Goal: Find specific page/section: Find specific page/section

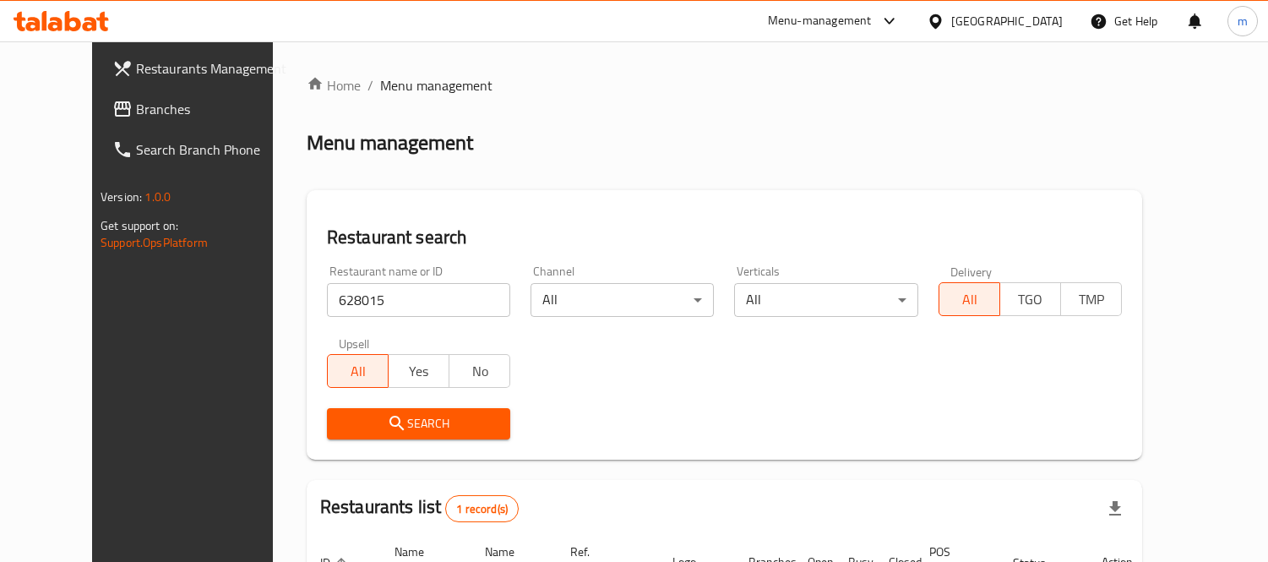
scroll to position [177, 0]
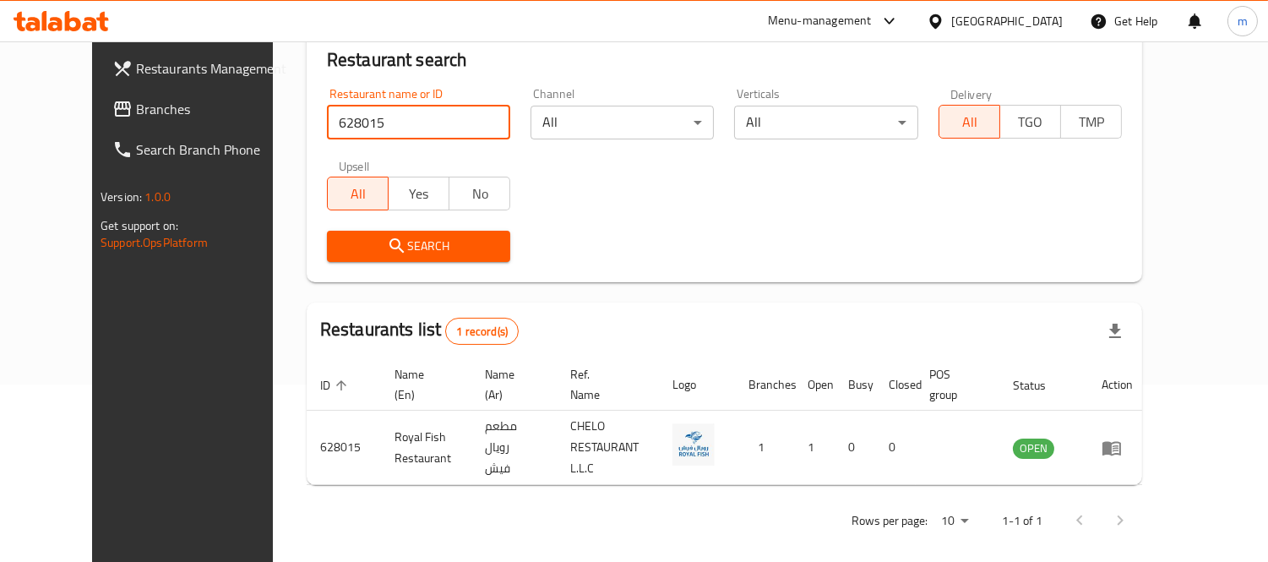
click at [136, 111] on span "Branches" at bounding box center [213, 109] width 155 height 20
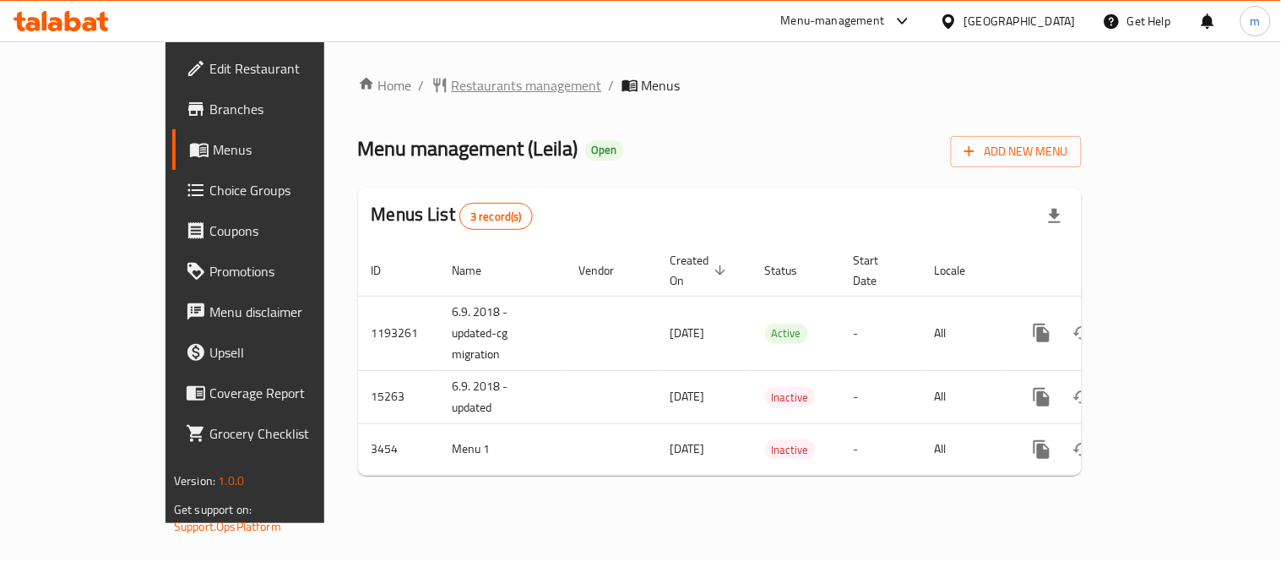
click at [452, 90] on span "Restaurants management" at bounding box center [527, 85] width 150 height 20
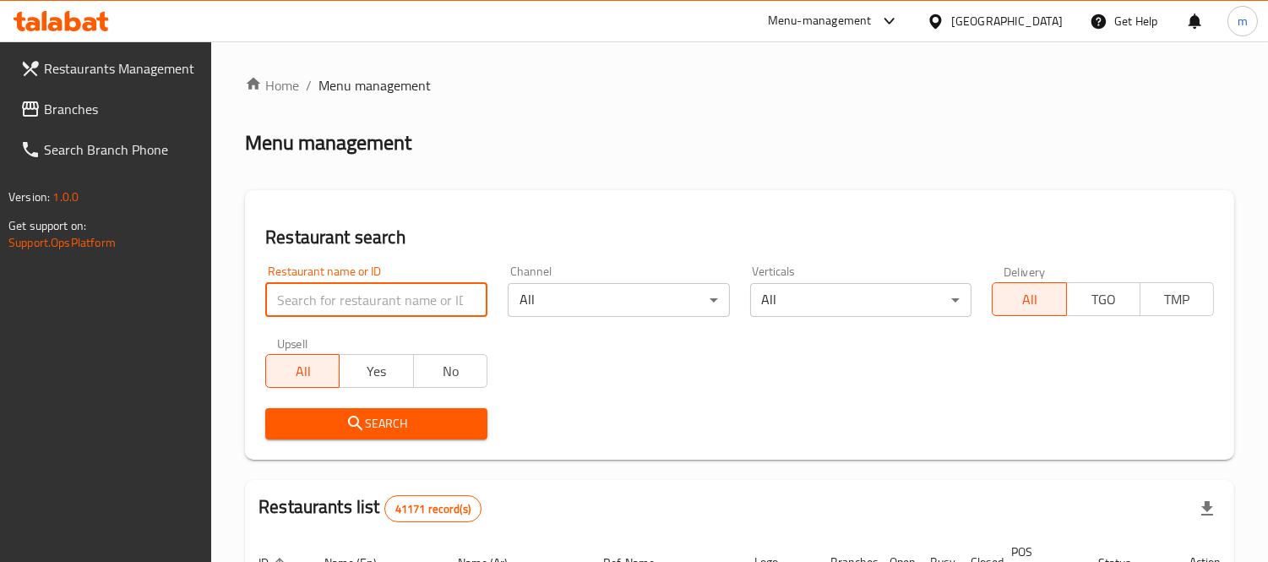
click at [429, 296] on input "search" at bounding box center [376, 300] width 222 height 34
paste input "2274"
type input "2274"
click button "Search" at bounding box center [376, 423] width 222 height 31
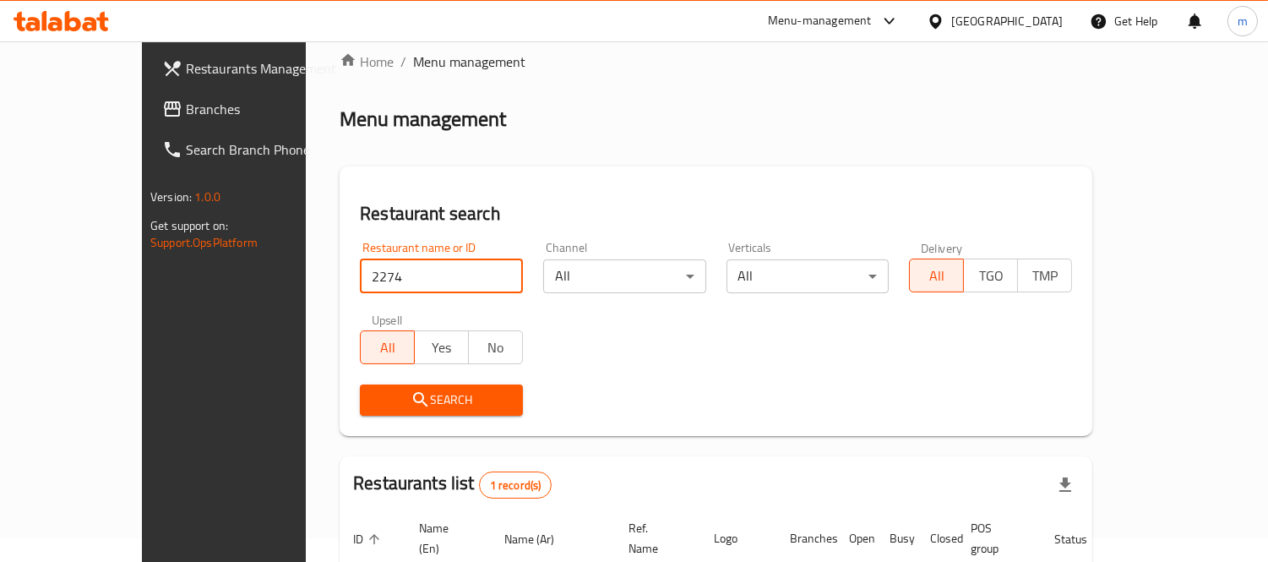
scroll to position [158, 0]
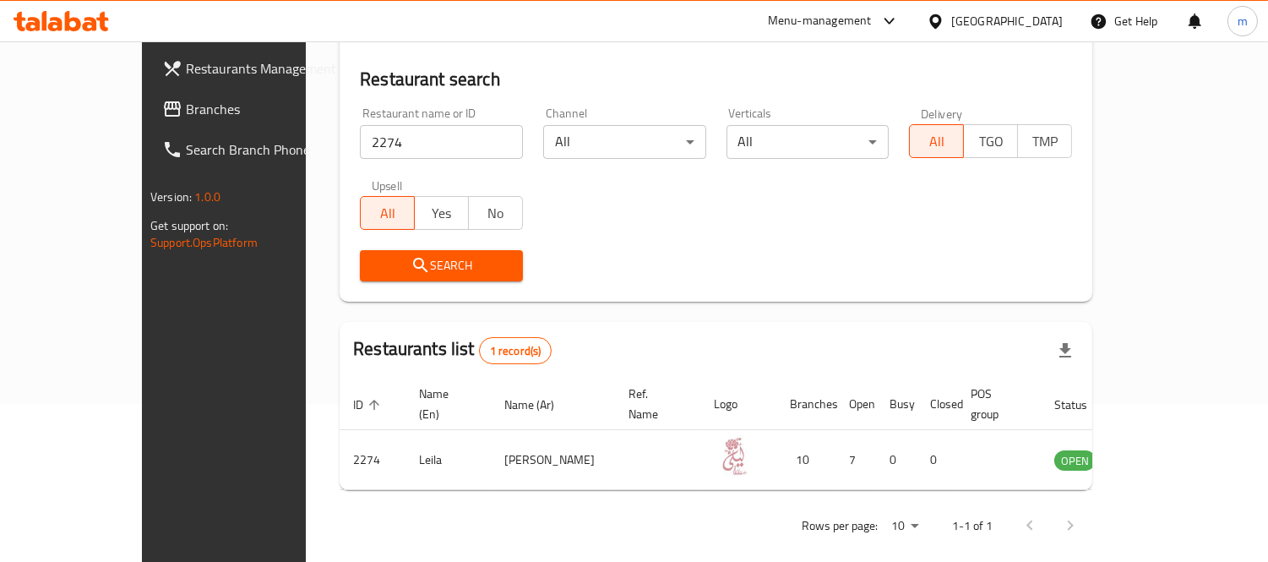
click at [186, 104] on span "Branches" at bounding box center [263, 109] width 155 height 20
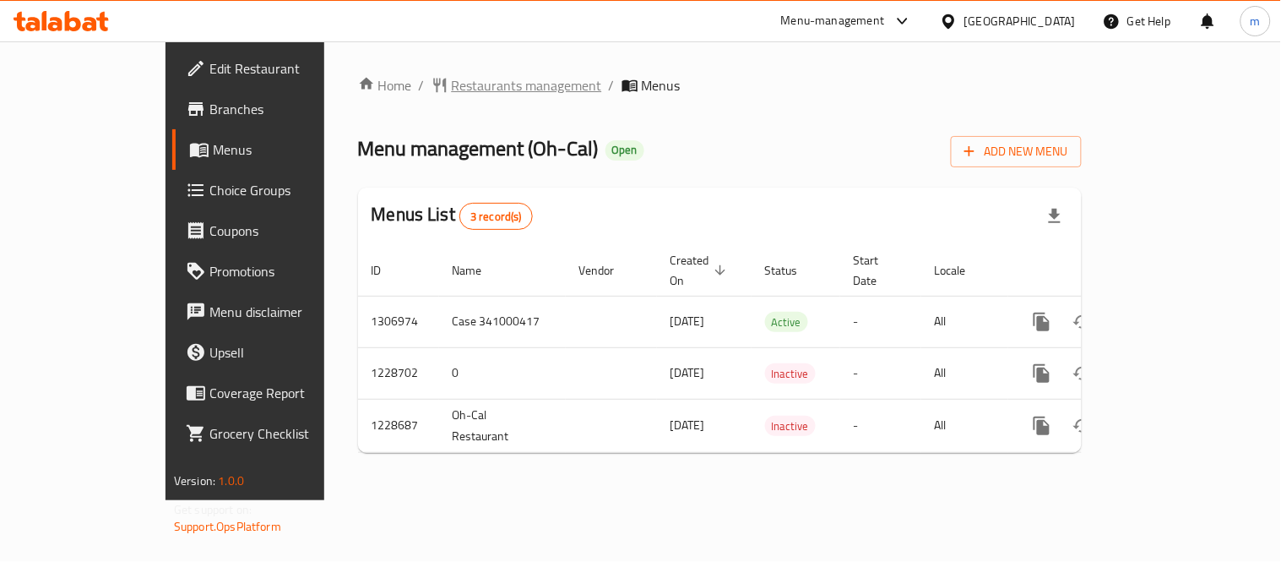
click at [452, 75] on span "Restaurants management" at bounding box center [527, 85] width 150 height 20
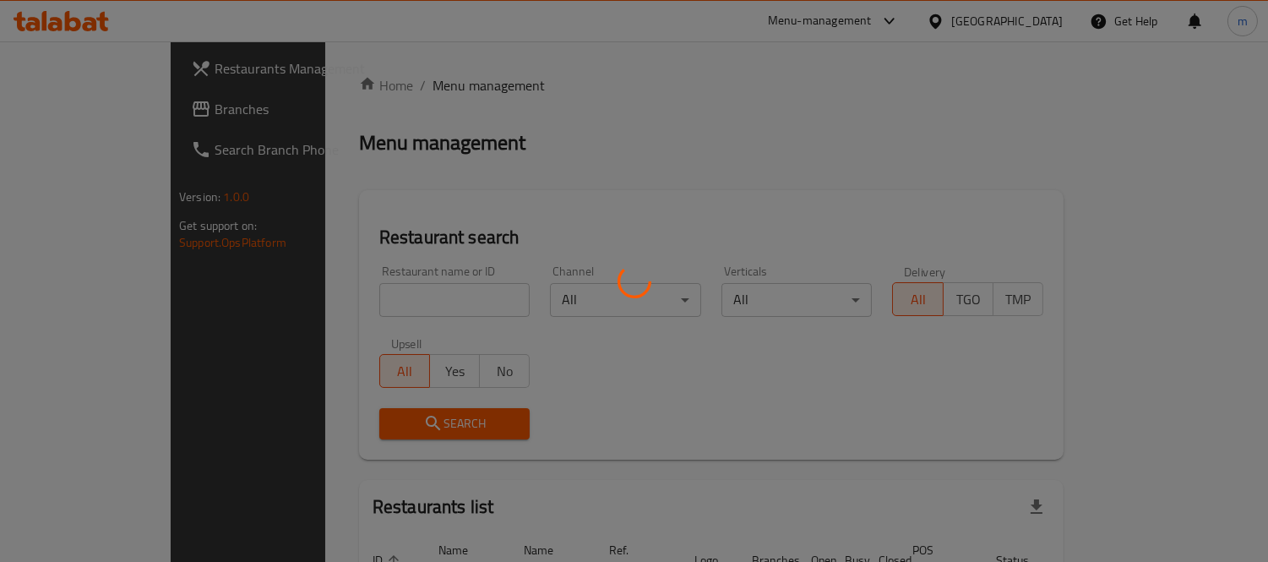
click at [432, 294] on div at bounding box center [634, 281] width 1268 height 562
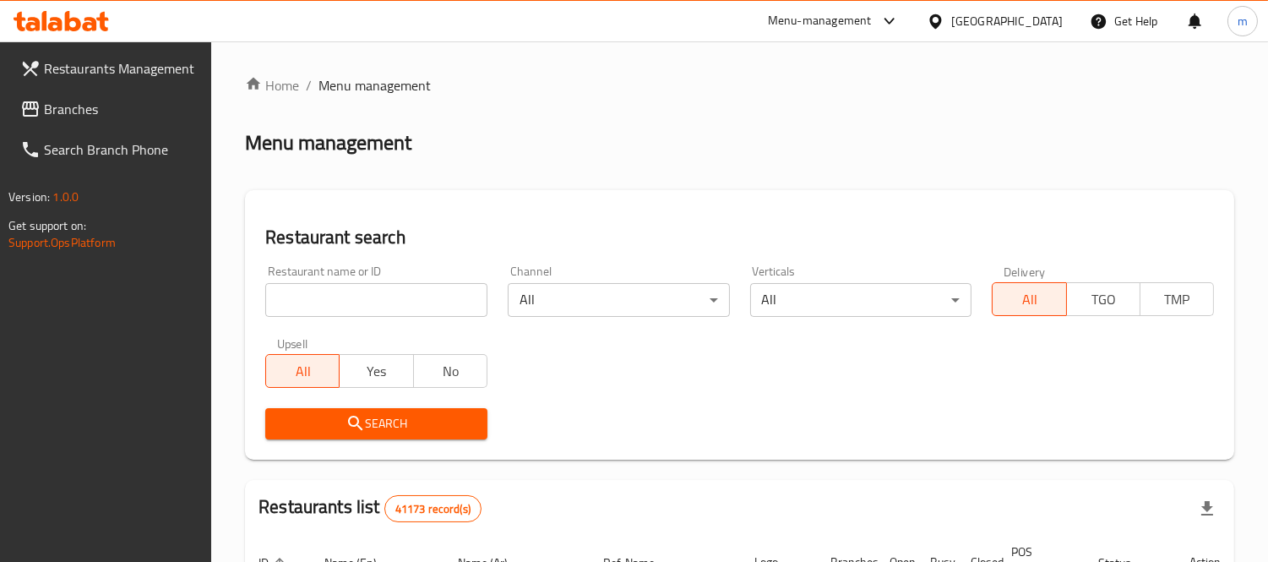
click at [432, 294] on input "search" at bounding box center [376, 300] width 222 height 34
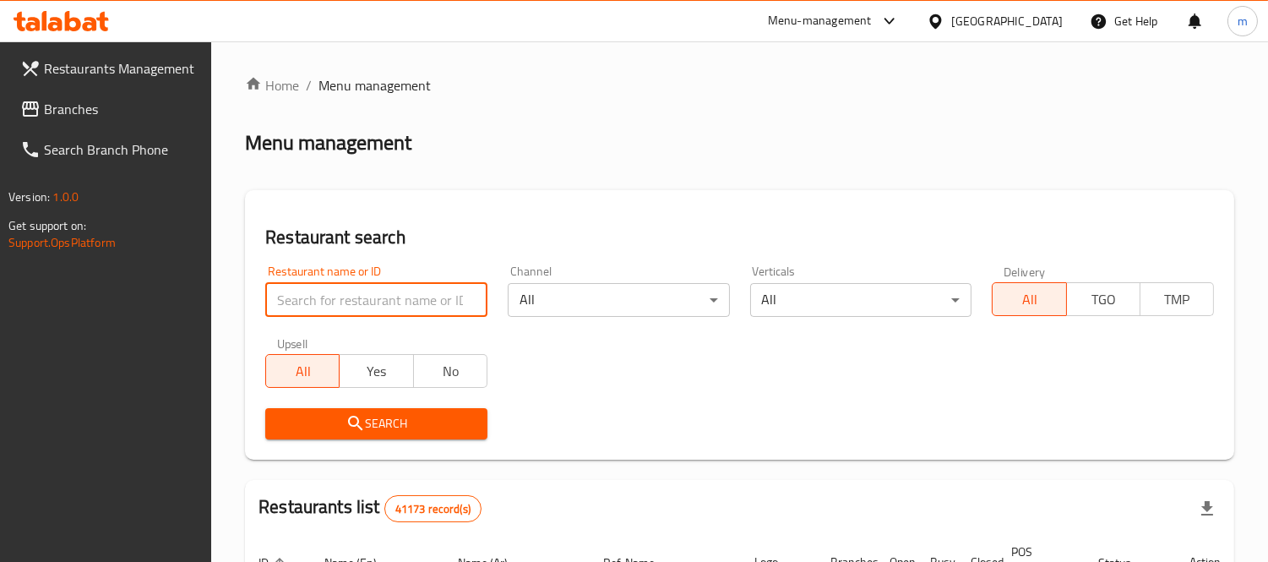
click at [432, 294] on input "search" at bounding box center [376, 300] width 222 height 34
paste input "676517"
type input "676517"
click button "Search" at bounding box center [376, 423] width 222 height 31
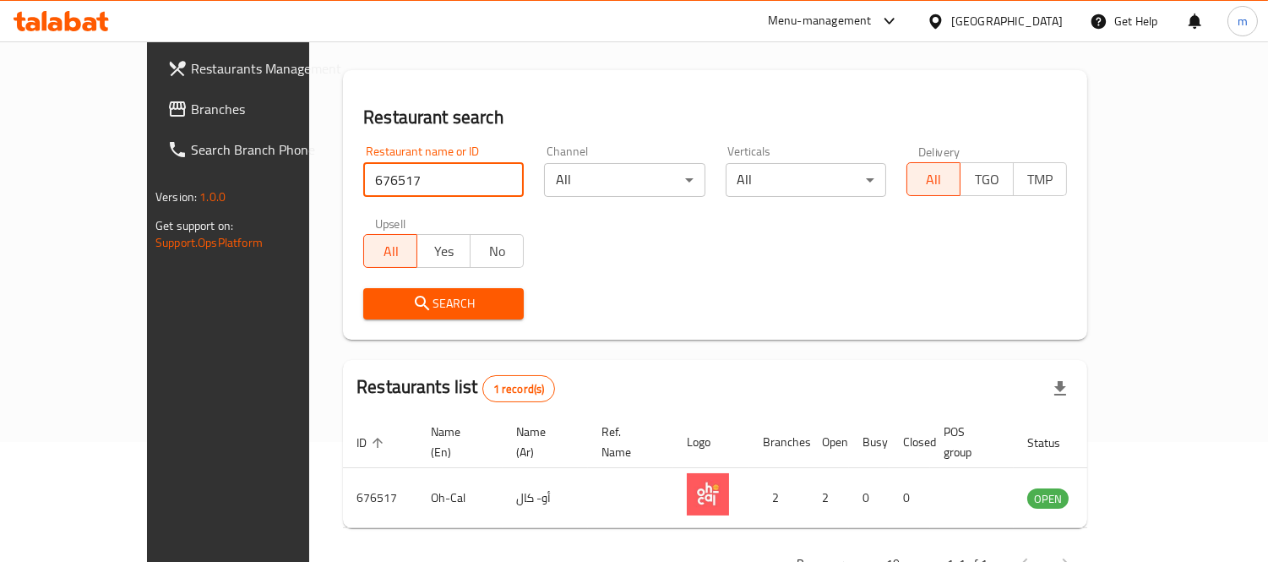
scroll to position [158, 0]
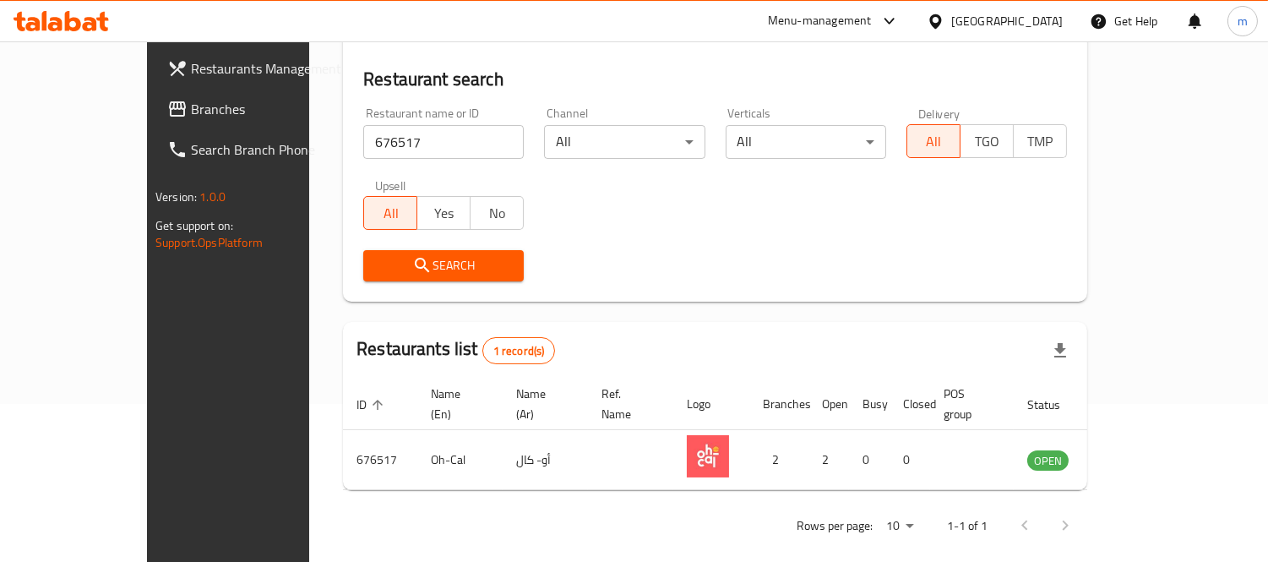
drag, startPoint x: 79, startPoint y: 115, endPoint x: 105, endPoint y: 148, distance: 41.6
click at [191, 115] on span "Branches" at bounding box center [268, 109] width 155 height 20
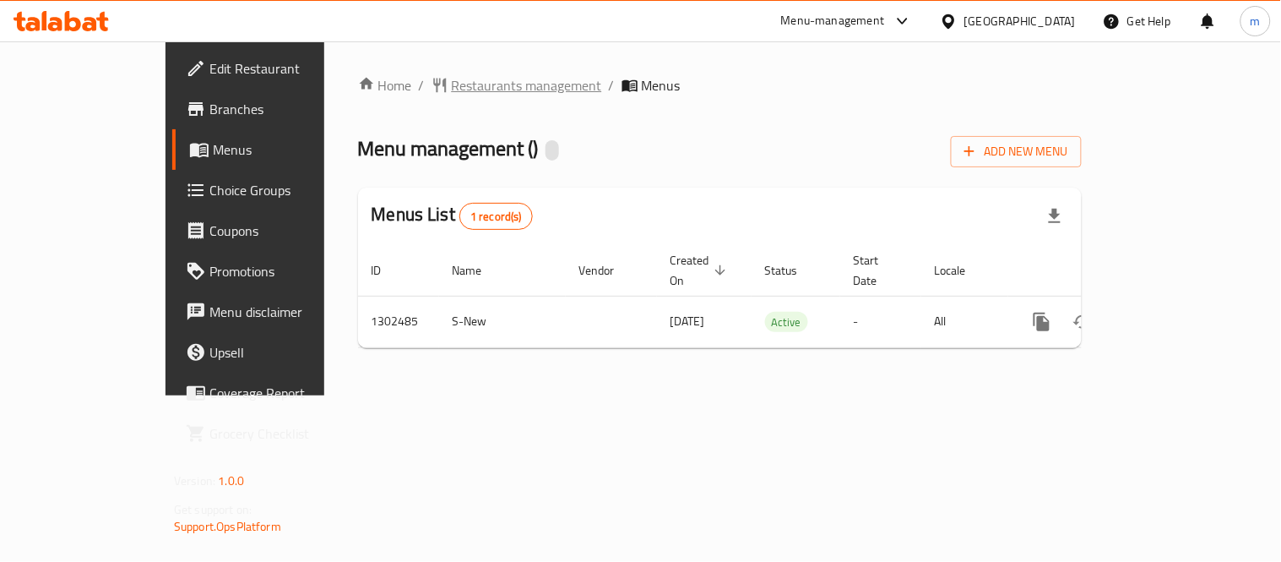
click at [452, 85] on span "Restaurants management" at bounding box center [527, 85] width 150 height 20
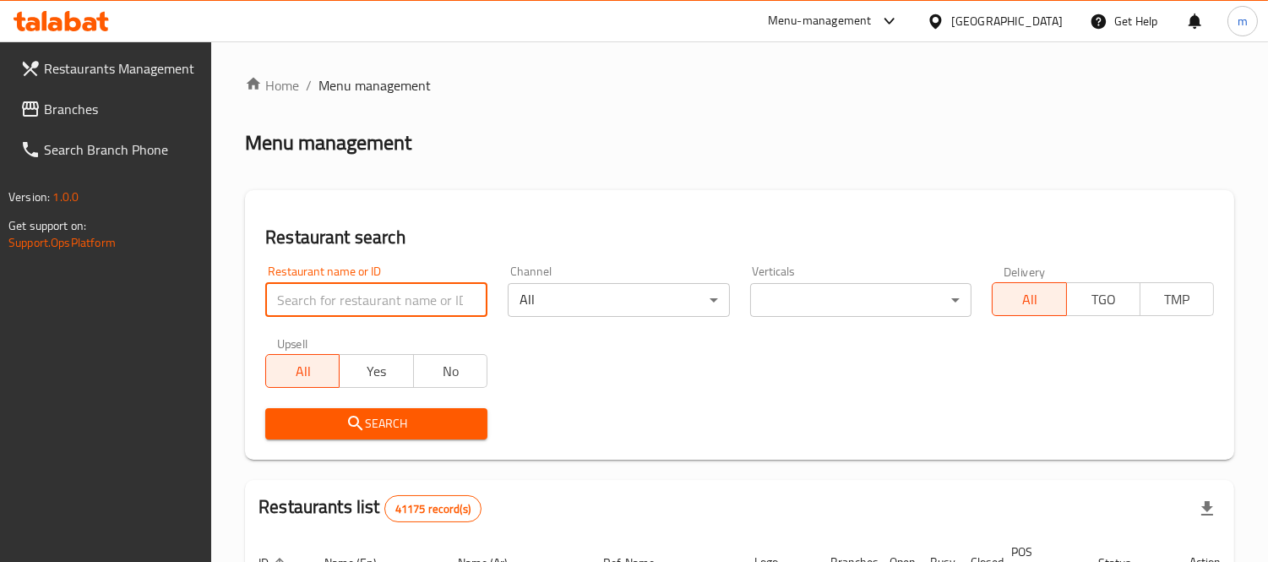
click at [377, 301] on input "search" at bounding box center [376, 300] width 222 height 34
paste input "702440"
type input "702440"
click button "Search" at bounding box center [376, 423] width 222 height 31
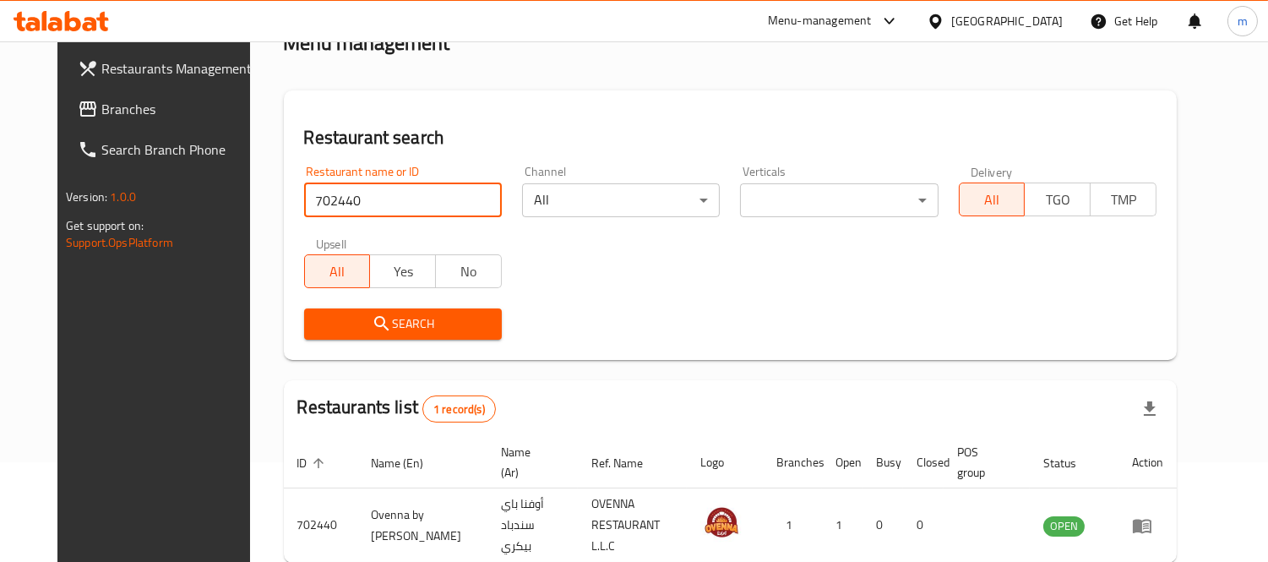
scroll to position [177, 0]
